Goal: Information Seeking & Learning: Stay updated

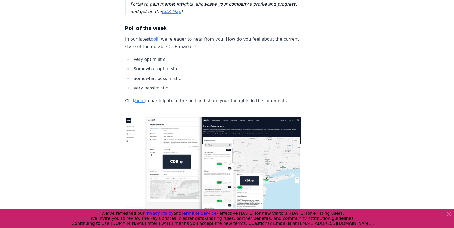
scroll to position [1639, 0]
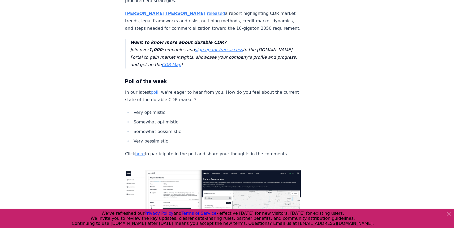
scroll to position [1727, 0]
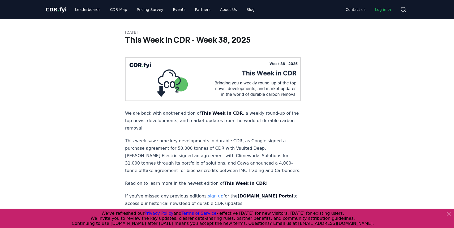
scroll to position [4, 0]
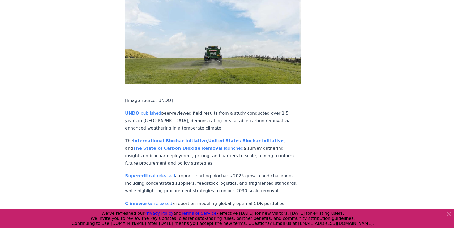
scroll to position [1569, 0]
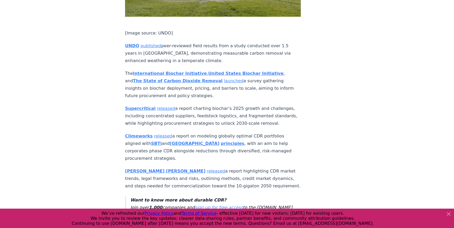
drag, startPoint x: 123, startPoint y: 49, endPoint x: 233, endPoint y: 63, distance: 111.2
copy p "Supercritical released a report charting biochar’s 2025 growth and challenges, …"
